Goal: Transaction & Acquisition: Purchase product/service

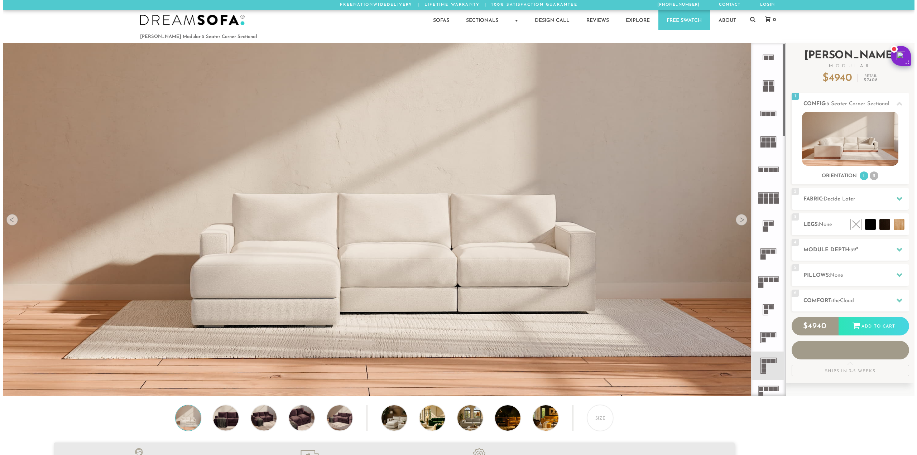
scroll to position [9140, 906]
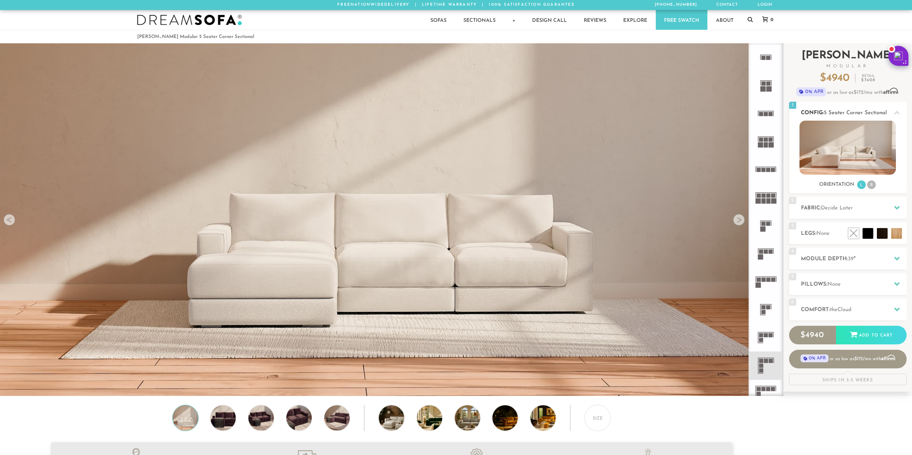
click at [871, 183] on li "R" at bounding box center [871, 185] width 9 height 9
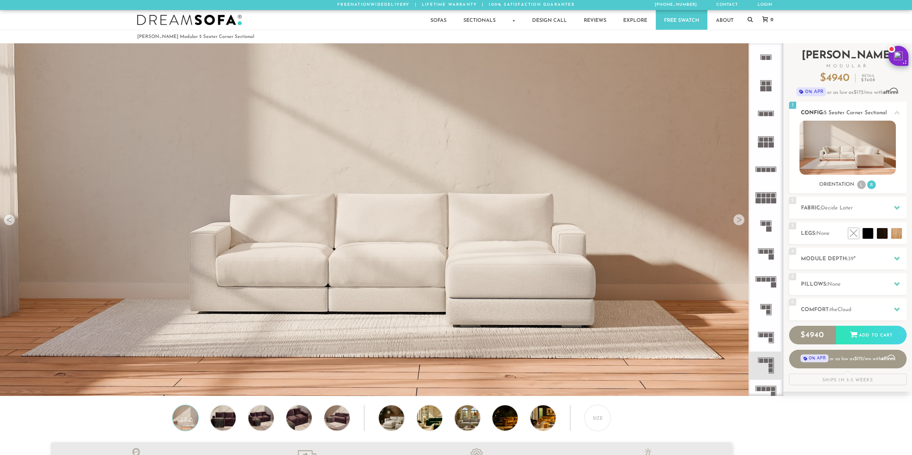
click at [857, 151] on img at bounding box center [847, 148] width 96 height 54
click at [832, 163] on img at bounding box center [847, 148] width 96 height 54
click at [229, 421] on img at bounding box center [223, 417] width 30 height 25
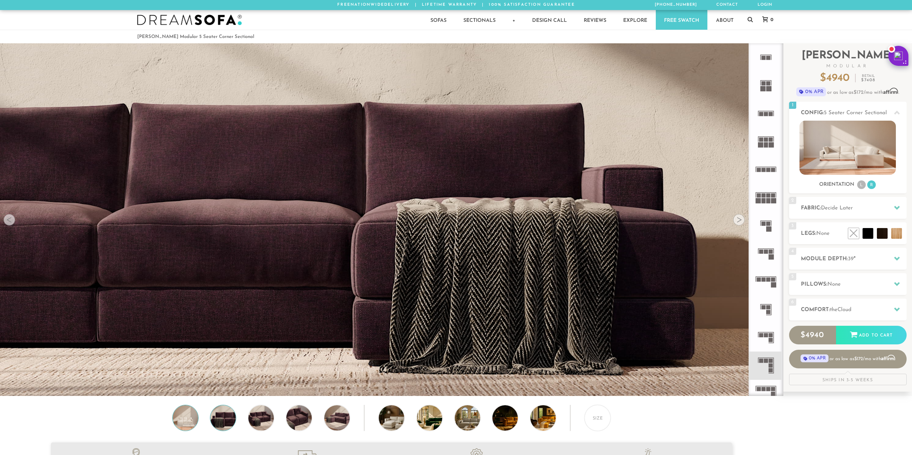
click at [193, 419] on img at bounding box center [185, 417] width 30 height 25
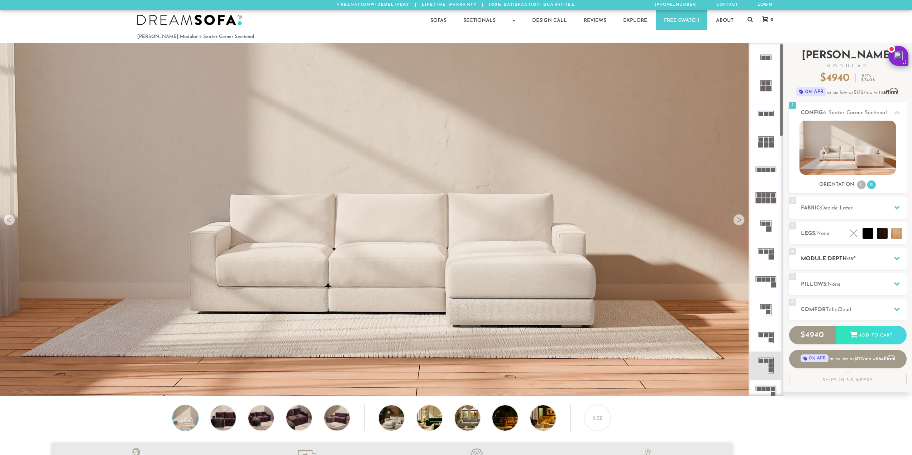
click at [856, 258] on h2 "Module Depth: 39 "" at bounding box center [853, 259] width 106 height 8
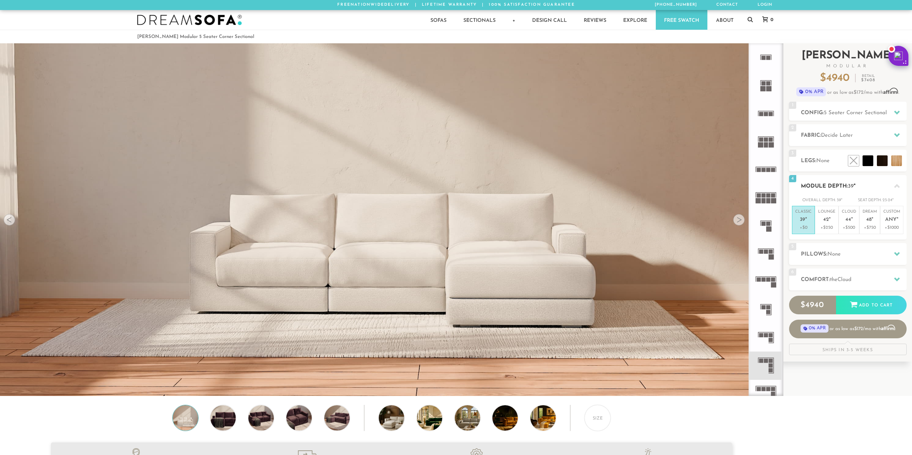
click at [890, 189] on div at bounding box center [896, 186] width 15 height 15
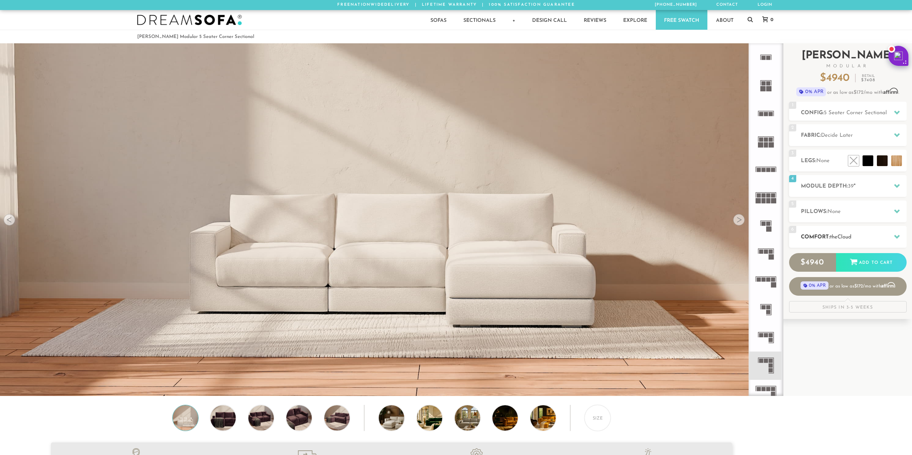
click at [894, 232] on div at bounding box center [896, 237] width 15 height 15
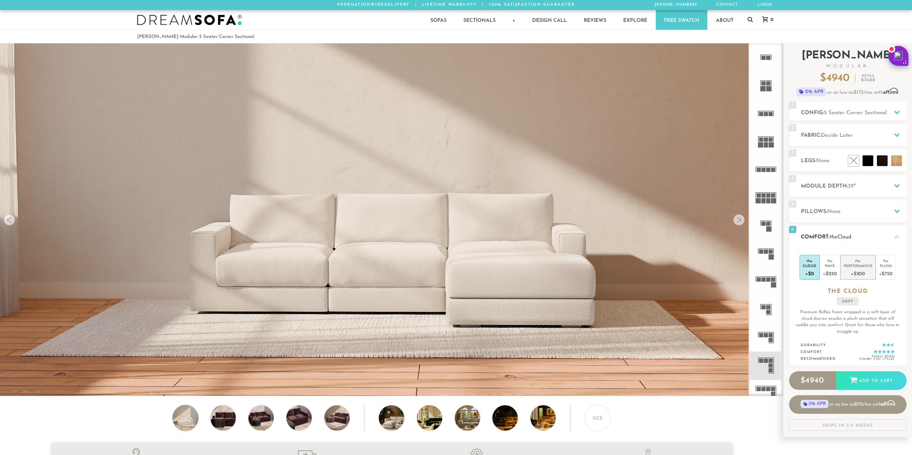
click at [850, 272] on div "+$500" at bounding box center [857, 273] width 29 height 10
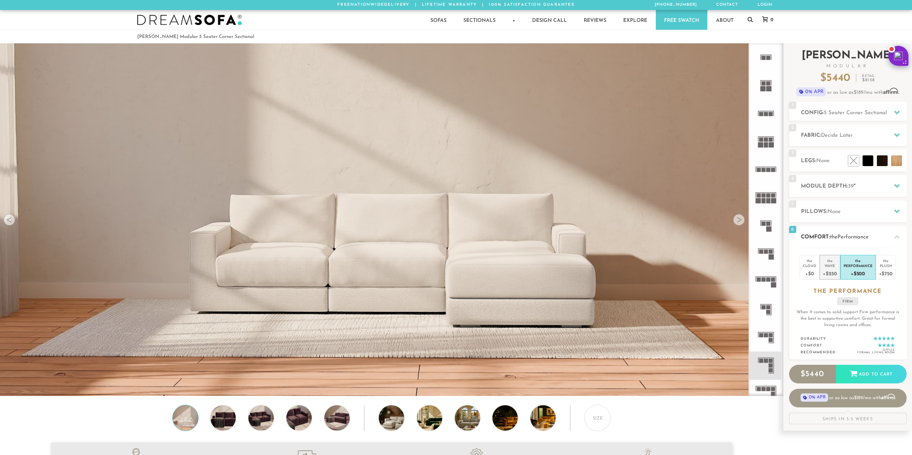
click at [836, 267] on div "Wave" at bounding box center [829, 265] width 14 height 5
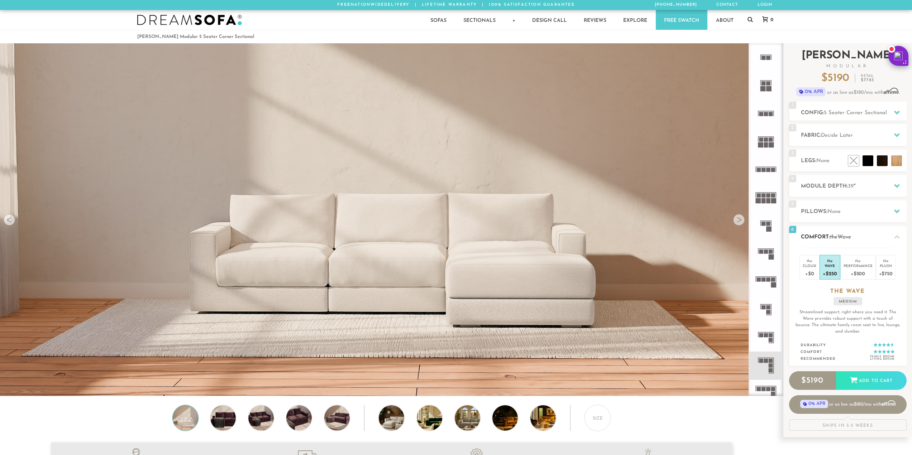
click at [897, 235] on icon at bounding box center [897, 237] width 6 height 6
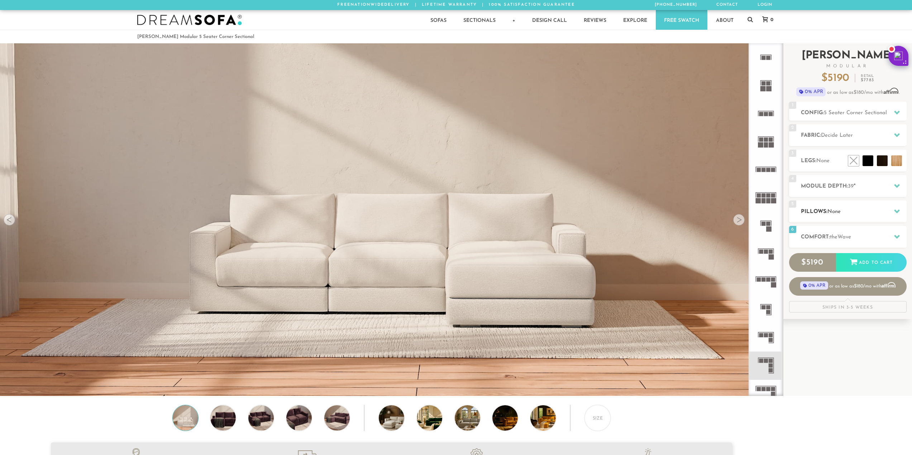
click at [896, 213] on icon at bounding box center [897, 211] width 6 height 6
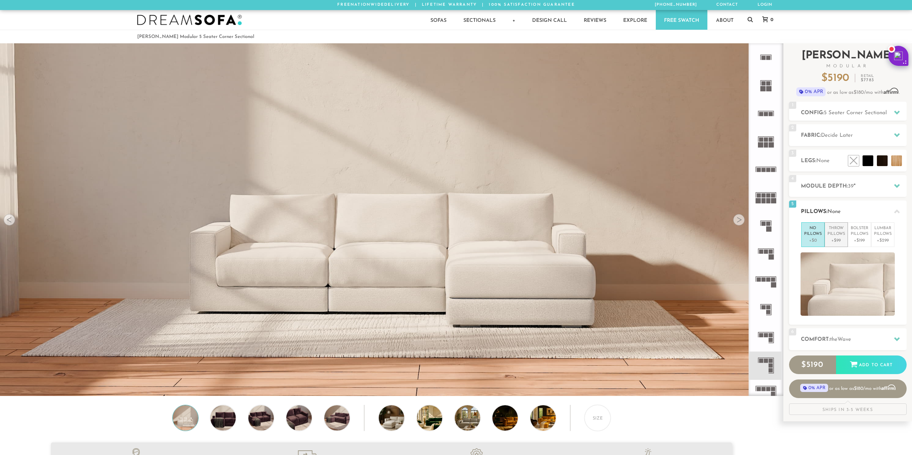
click at [840, 235] on p "Throw Pillows" at bounding box center [836, 232] width 18 height 12
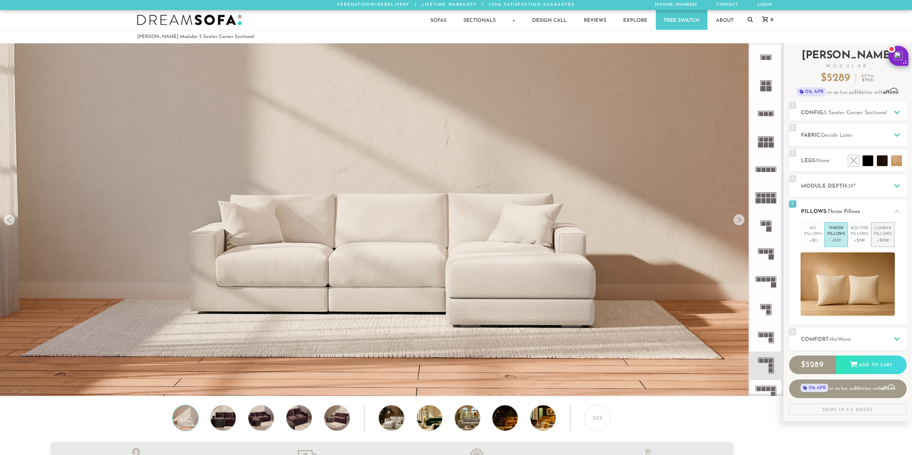
click at [872, 236] on li "Lumbar Pillows +$299" at bounding box center [882, 234] width 23 height 25
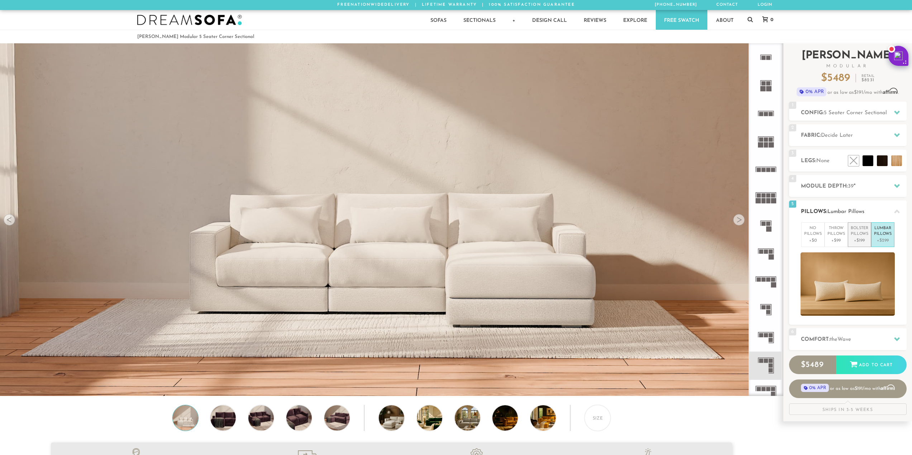
click at [861, 239] on p "+$199" at bounding box center [859, 240] width 18 height 6
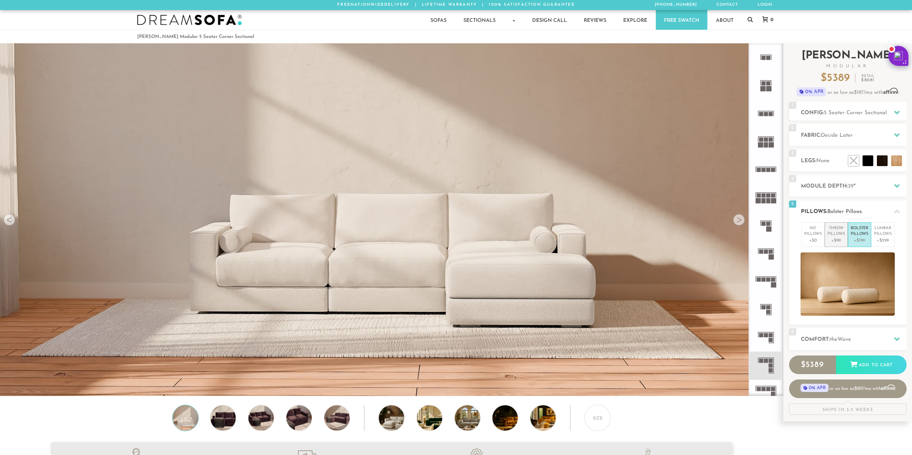
click at [841, 239] on p "+$99" at bounding box center [836, 240] width 18 height 6
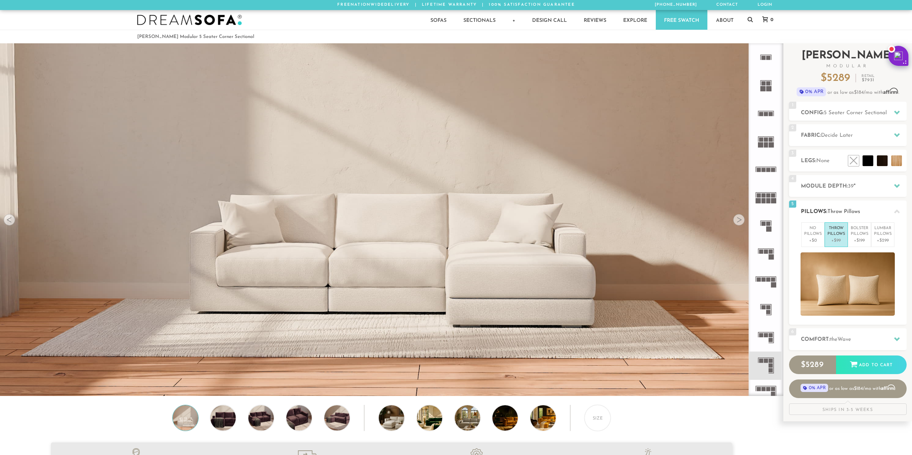
click at [893, 210] on div at bounding box center [896, 211] width 15 height 15
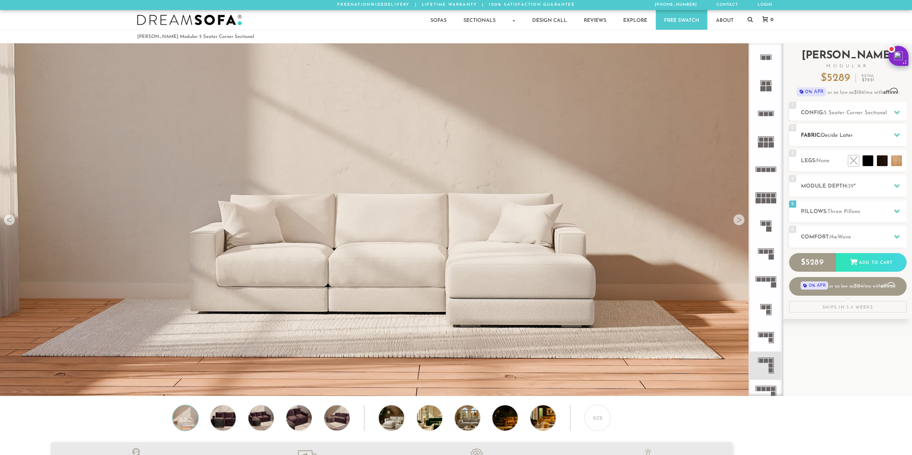
click at [897, 138] on icon at bounding box center [897, 135] width 6 height 6
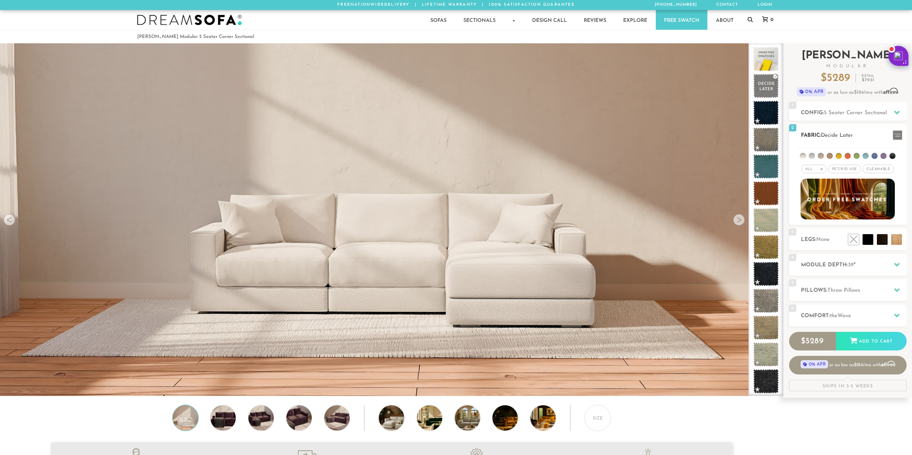
click at [811, 156] on li at bounding box center [811, 156] width 6 height 6
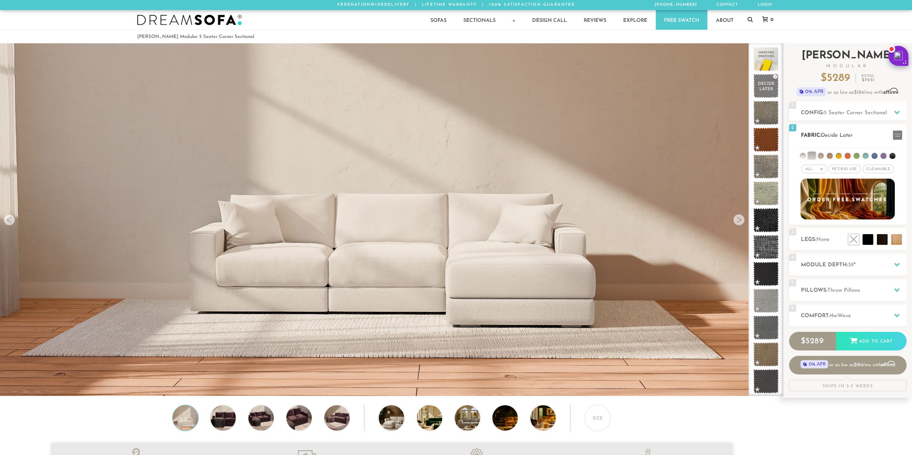
click at [803, 156] on li at bounding box center [802, 156] width 6 height 6
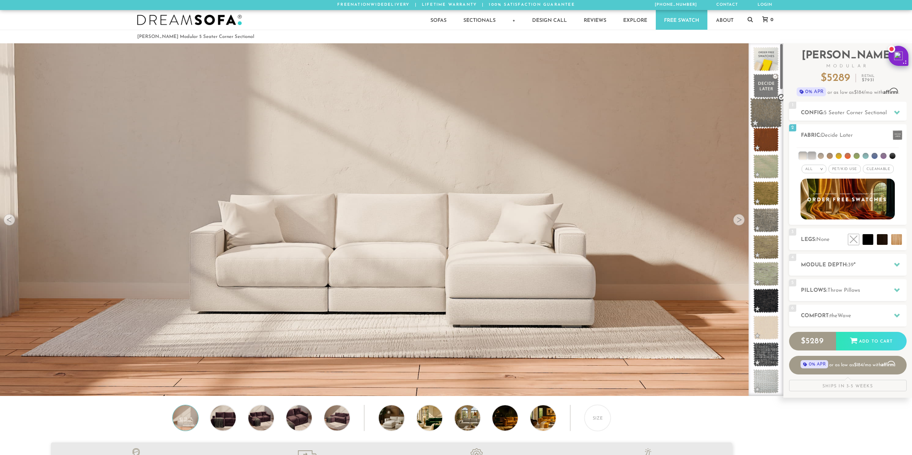
click at [775, 115] on span at bounding box center [766, 113] width 32 height 30
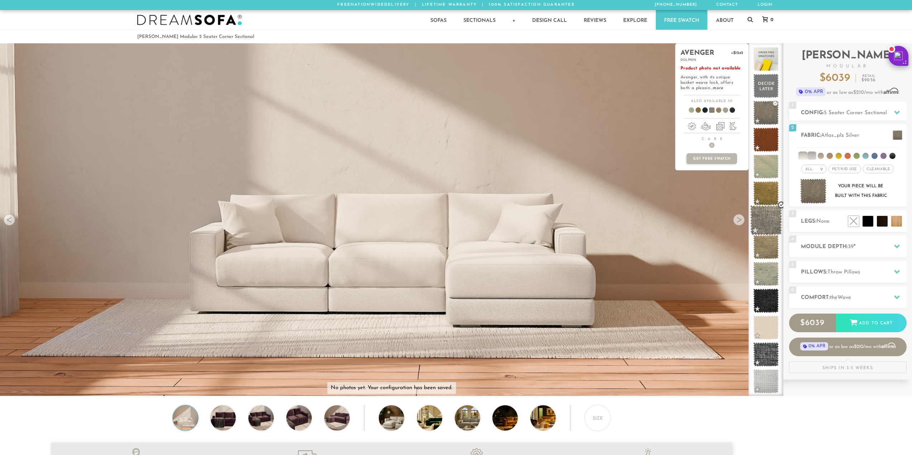
click at [767, 220] on span at bounding box center [766, 220] width 32 height 30
click at [763, 201] on span at bounding box center [766, 193] width 32 height 30
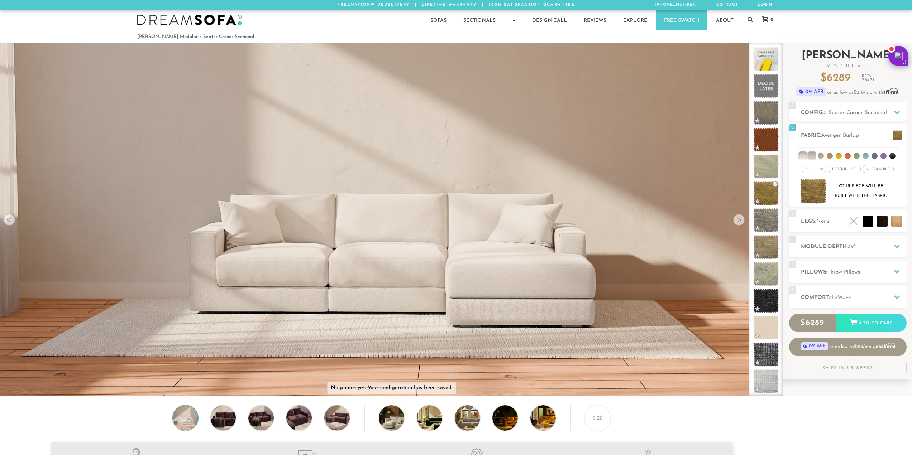
click at [907, 192] on div "Introducing [PERSON_NAME] Modular $ 6289 Retail $ 9431 $ 6289 Retail $ 9431 0% …" at bounding box center [847, 208] width 129 height 330
click at [844, 174] on div "All > All Tier Family Popular Durable Luxury Pet/Kid Use x Cleanable x Popular …" at bounding box center [847, 169] width 117 height 10
click at [844, 169] on span "Pet/Kid Use x" at bounding box center [844, 169] width 32 height 9
click at [819, 171] on em ">" at bounding box center [818, 169] width 5 height 4
click at [876, 172] on span "Cleanable x" at bounding box center [880, 169] width 31 height 9
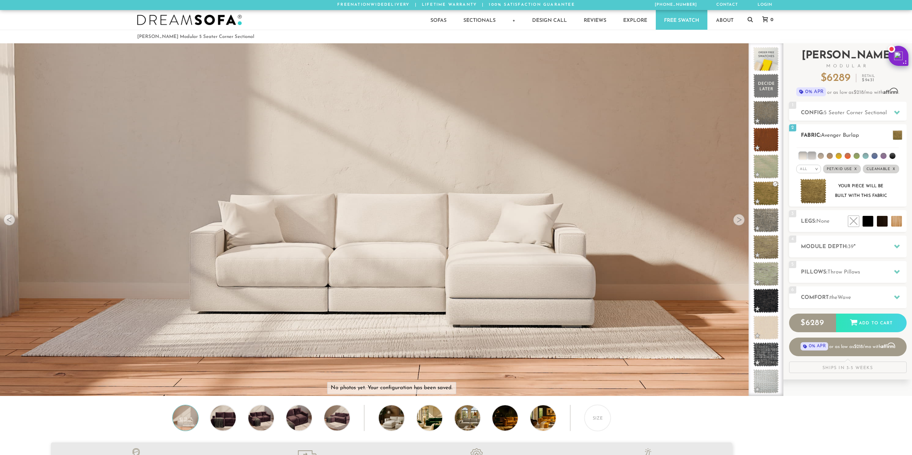
click at [872, 187] on div "Your piece will be built with this fabric" at bounding box center [860, 191] width 58 height 19
click at [820, 191] on img at bounding box center [813, 191] width 27 height 25
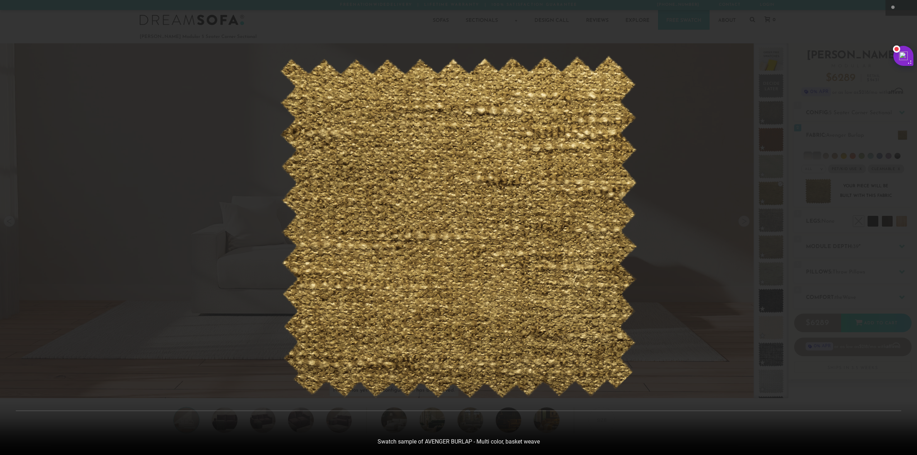
click at [718, 221] on div at bounding box center [458, 227] width 917 height 455
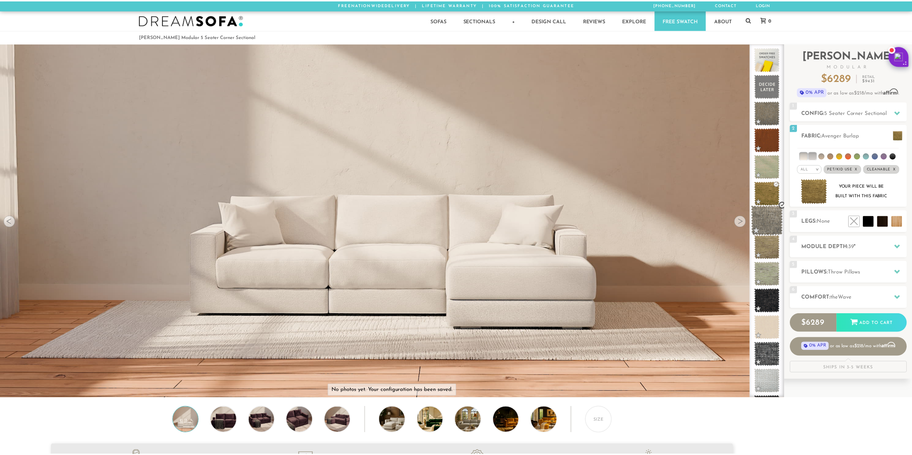
scroll to position [9140, 906]
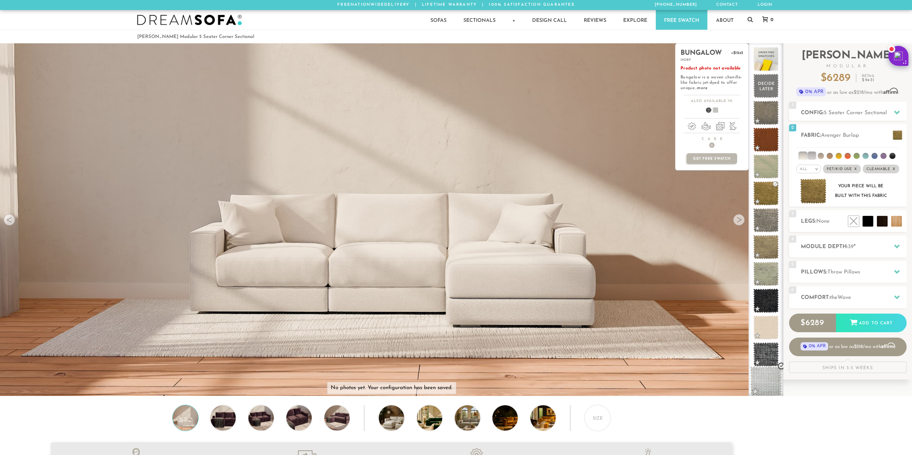
click at [764, 377] on span at bounding box center [766, 381] width 32 height 30
click at [763, 377] on span at bounding box center [766, 381] width 32 height 30
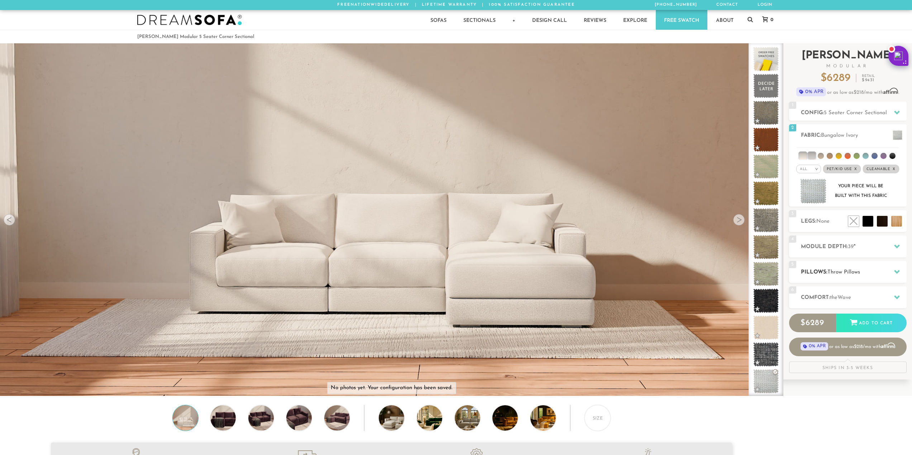
click at [882, 276] on h2 "Pillows: Throw Pillows" at bounding box center [853, 272] width 106 height 8
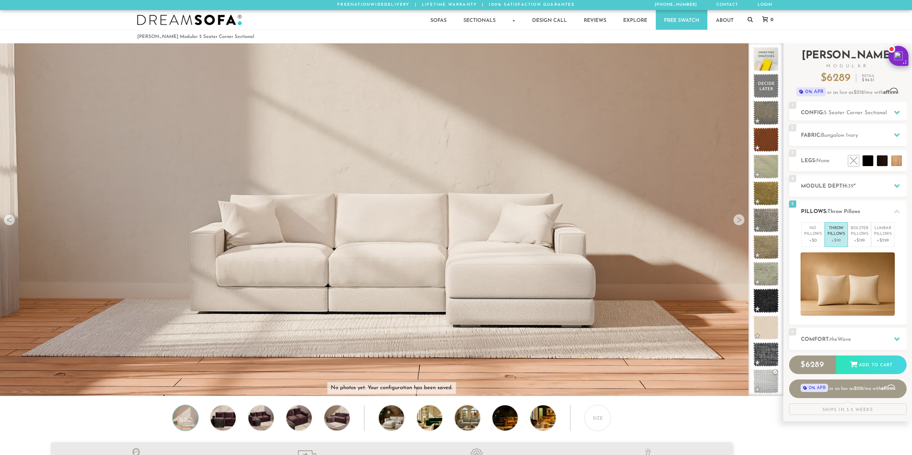
click at [892, 208] on div at bounding box center [896, 211] width 15 height 15
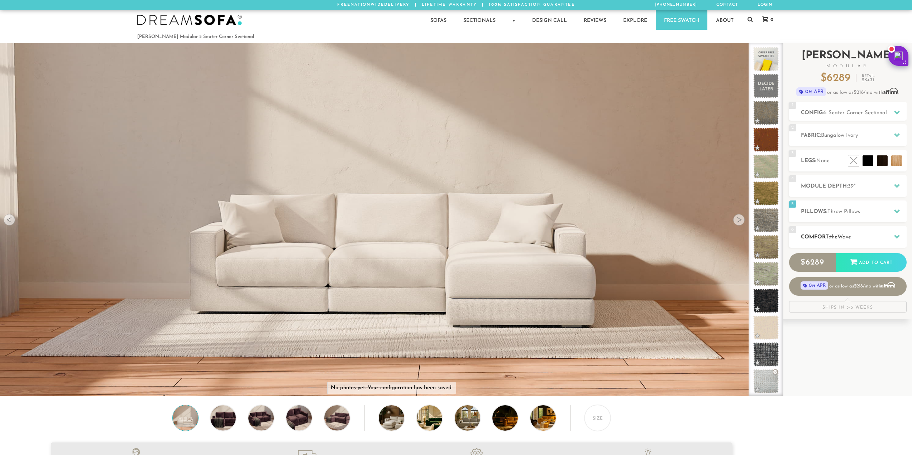
click at [890, 247] on div "6 Comfort: the Wave medium" at bounding box center [847, 237] width 117 height 22
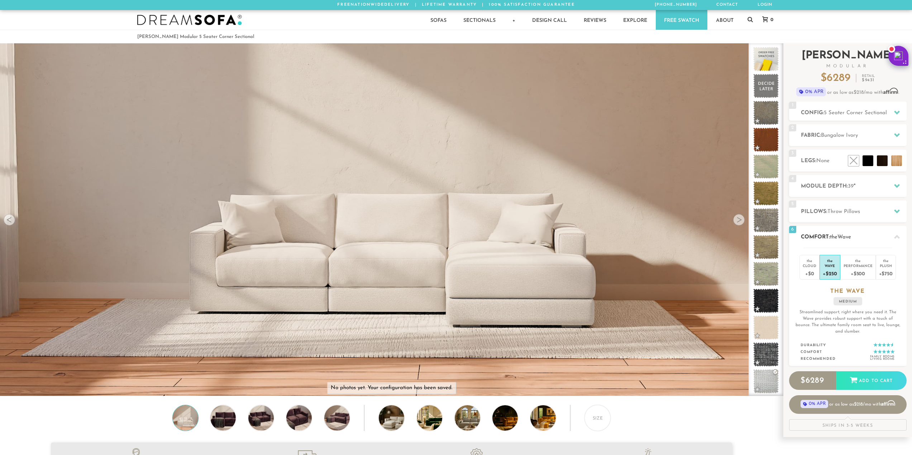
click at [893, 244] on div "6 Comfort: the Wave medium" at bounding box center [847, 237] width 117 height 22
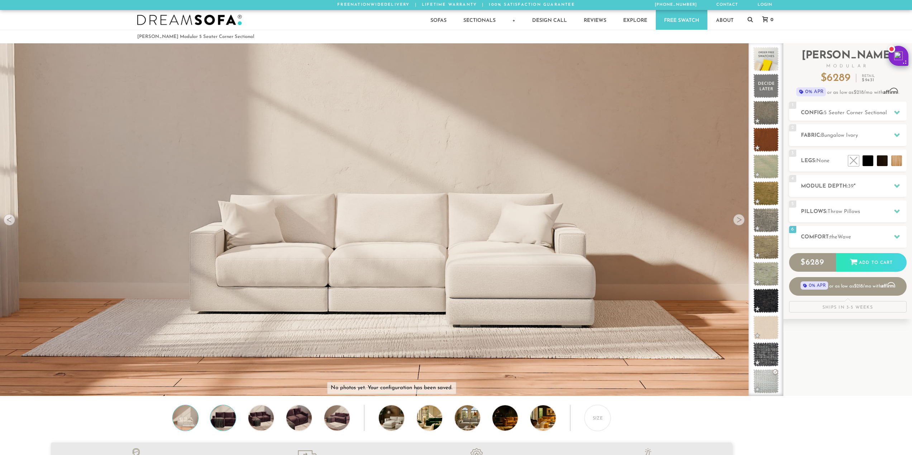
drag, startPoint x: 230, startPoint y: 421, endPoint x: 248, endPoint y: 422, distance: 18.3
click at [230, 420] on img at bounding box center [223, 417] width 30 height 25
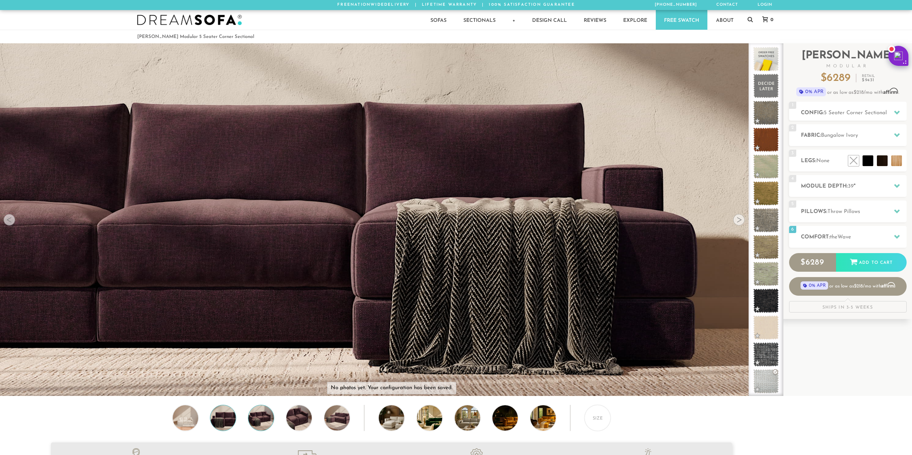
click at [262, 427] on img at bounding box center [261, 417] width 30 height 25
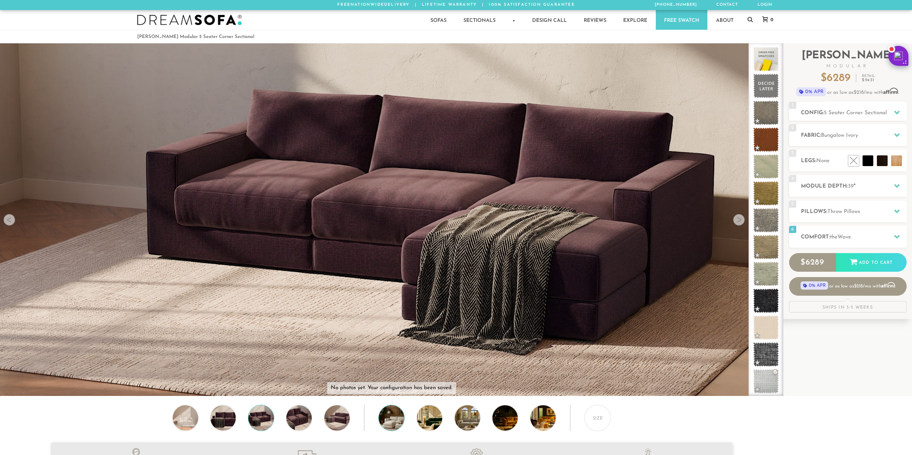
click at [399, 425] on img at bounding box center [401, 417] width 45 height 25
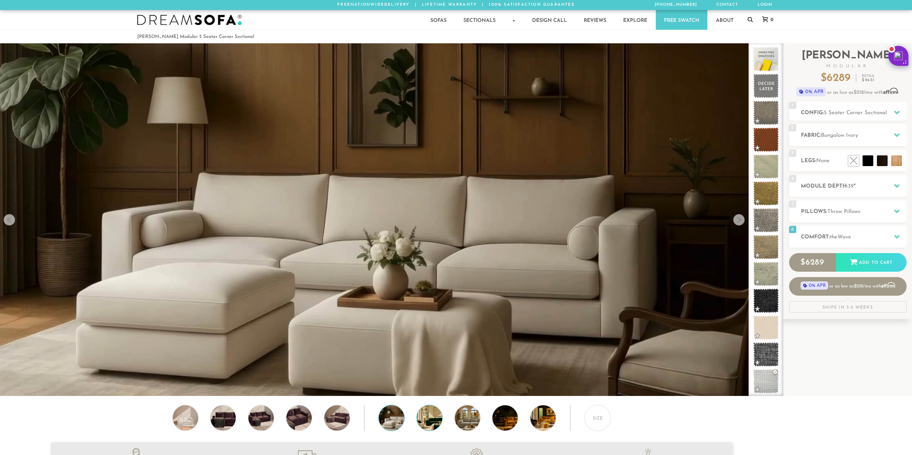
click at [436, 423] on img at bounding box center [439, 417] width 45 height 25
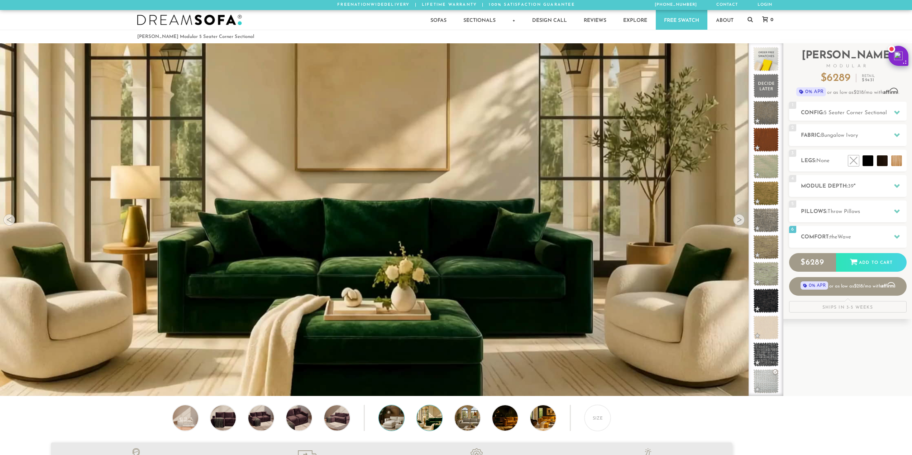
click at [392, 423] on img at bounding box center [401, 417] width 45 height 25
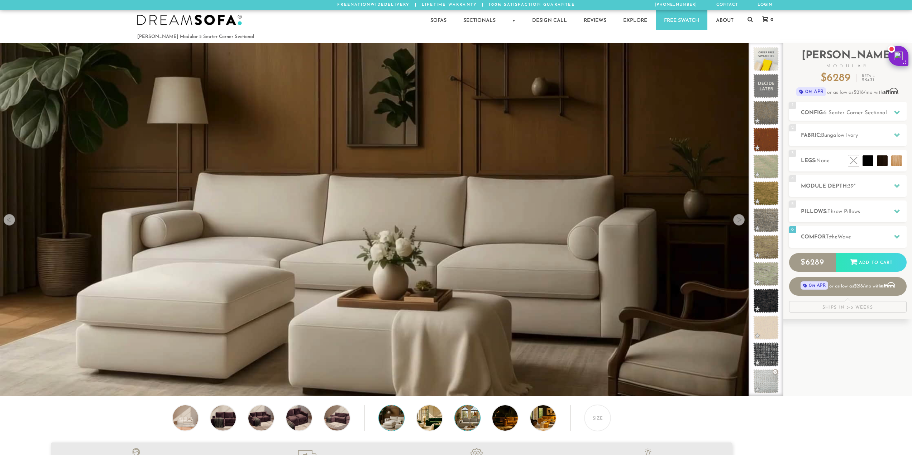
click at [458, 426] on img at bounding box center [476, 417] width 45 height 25
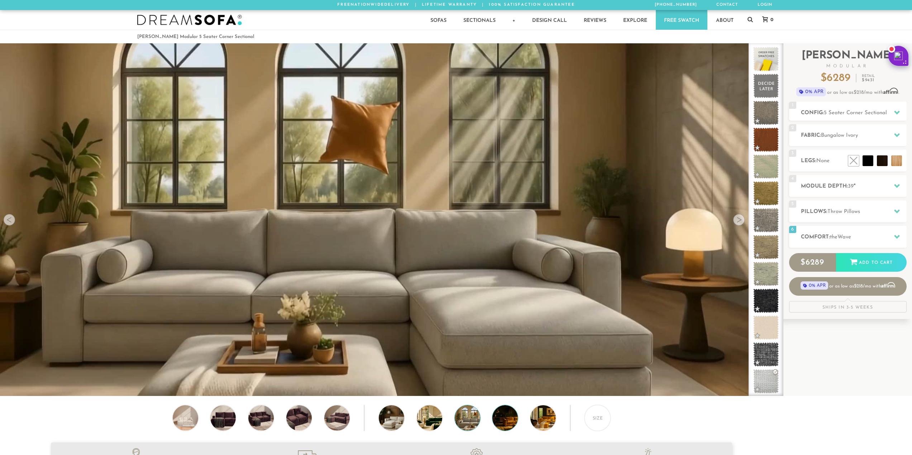
click at [500, 422] on img at bounding box center [514, 417] width 45 height 25
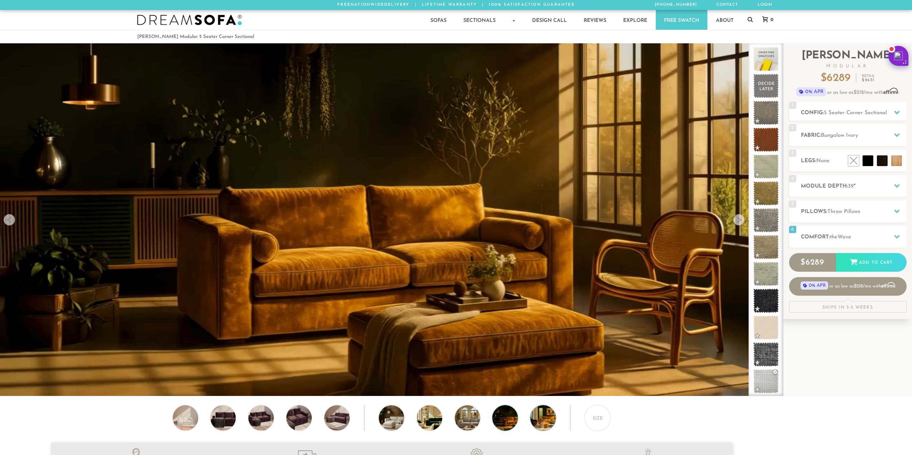
click at [544, 422] on img at bounding box center [552, 417] width 45 height 25
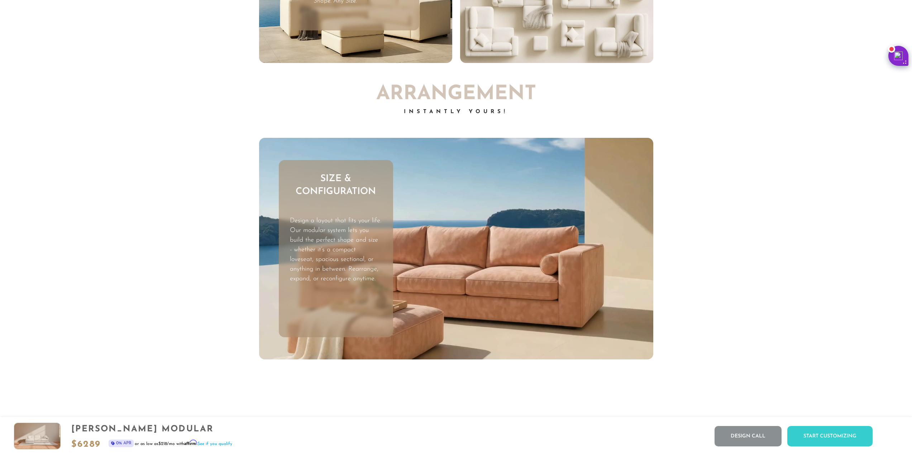
scroll to position [2754, 0]
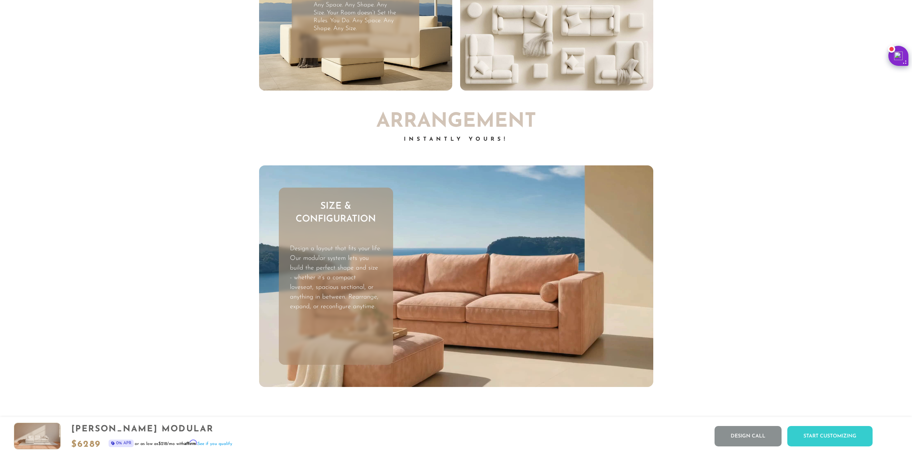
drag, startPoint x: 151, startPoint y: 158, endPoint x: 155, endPoint y: 83, distance: 75.0
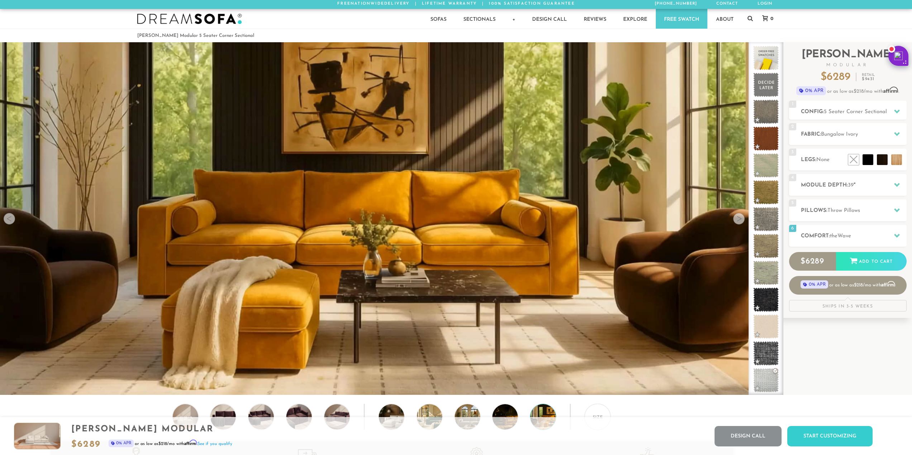
scroll to position [0, 0]
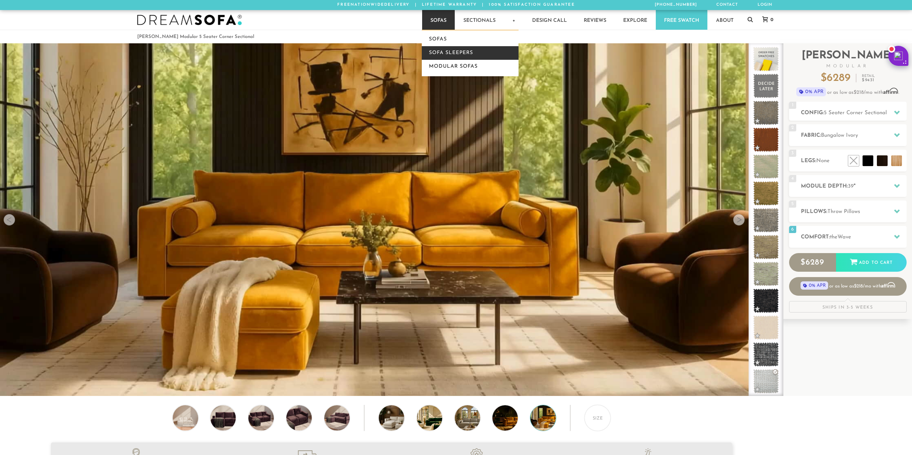
click at [440, 49] on link "Sofa Sleepers" at bounding box center [470, 53] width 97 height 14
